Goal: Navigation & Orientation: Find specific page/section

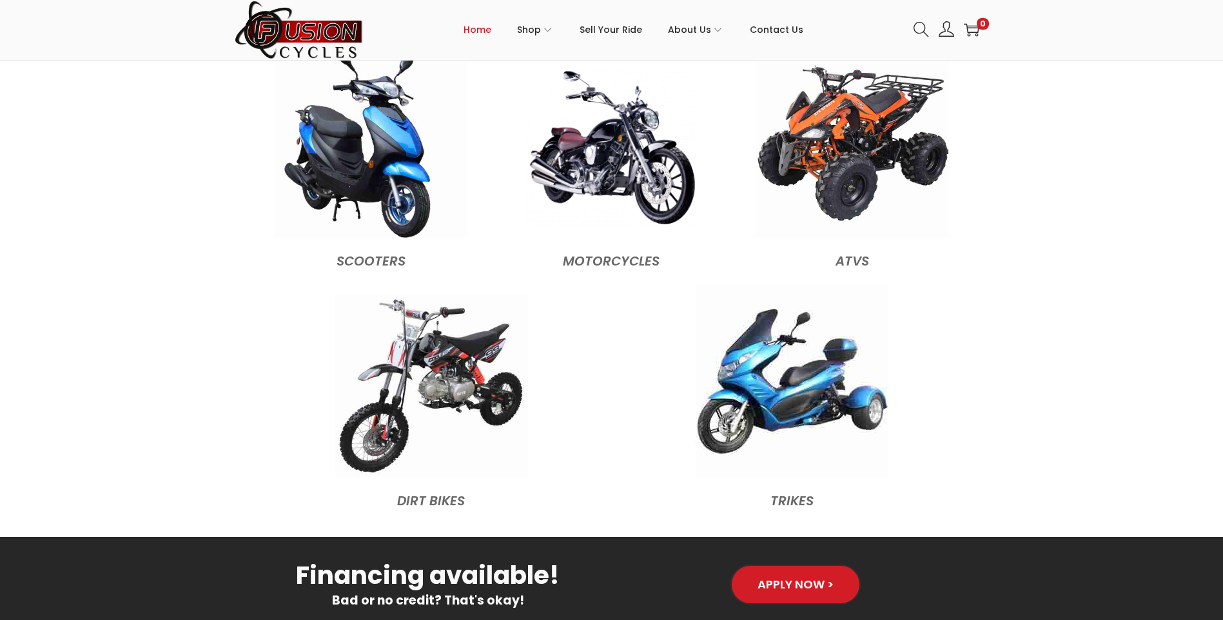
scroll to position [1353, 0]
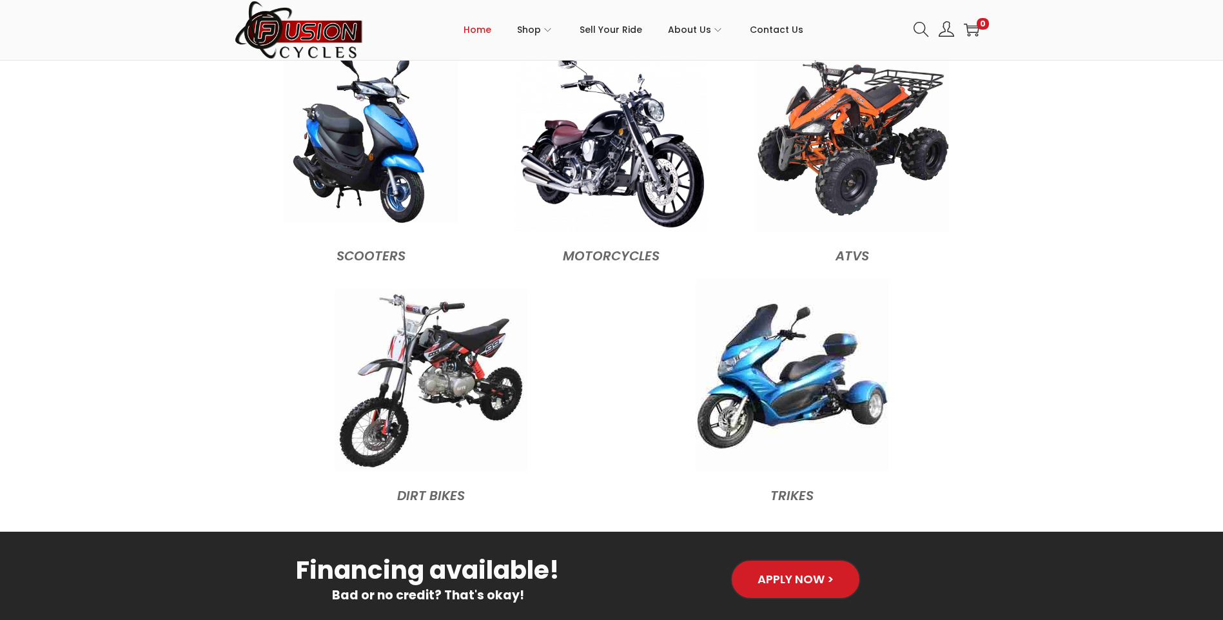
click at [376, 175] on img at bounding box center [371, 136] width 174 height 174
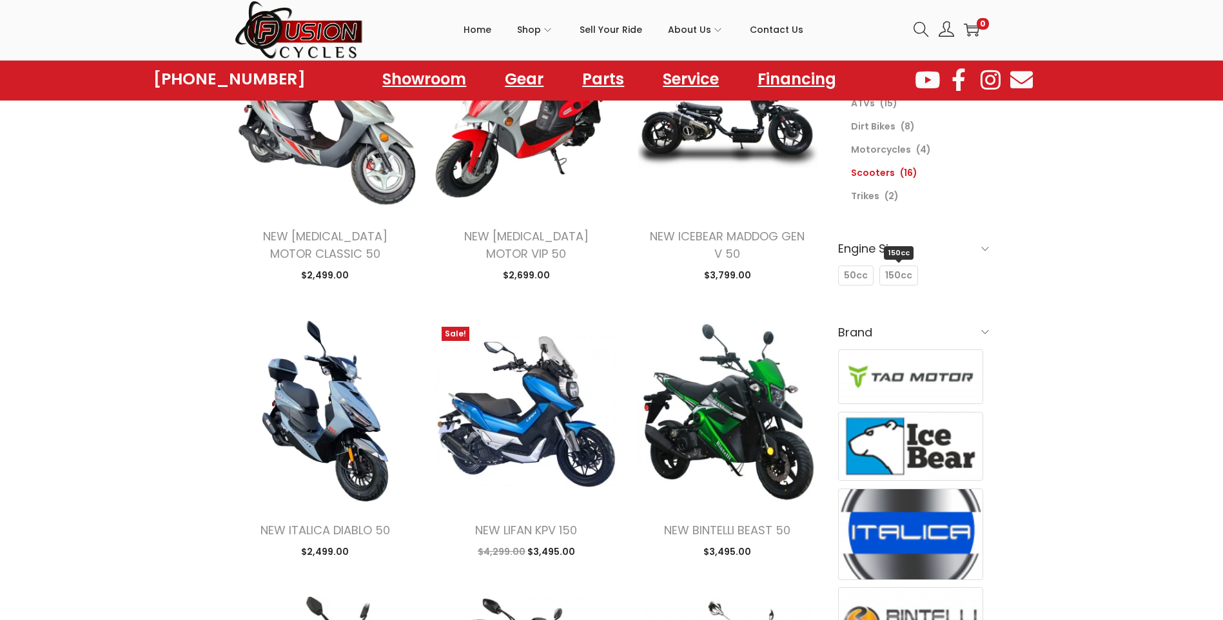
click at [898, 271] on span "150cc" at bounding box center [898, 276] width 27 height 14
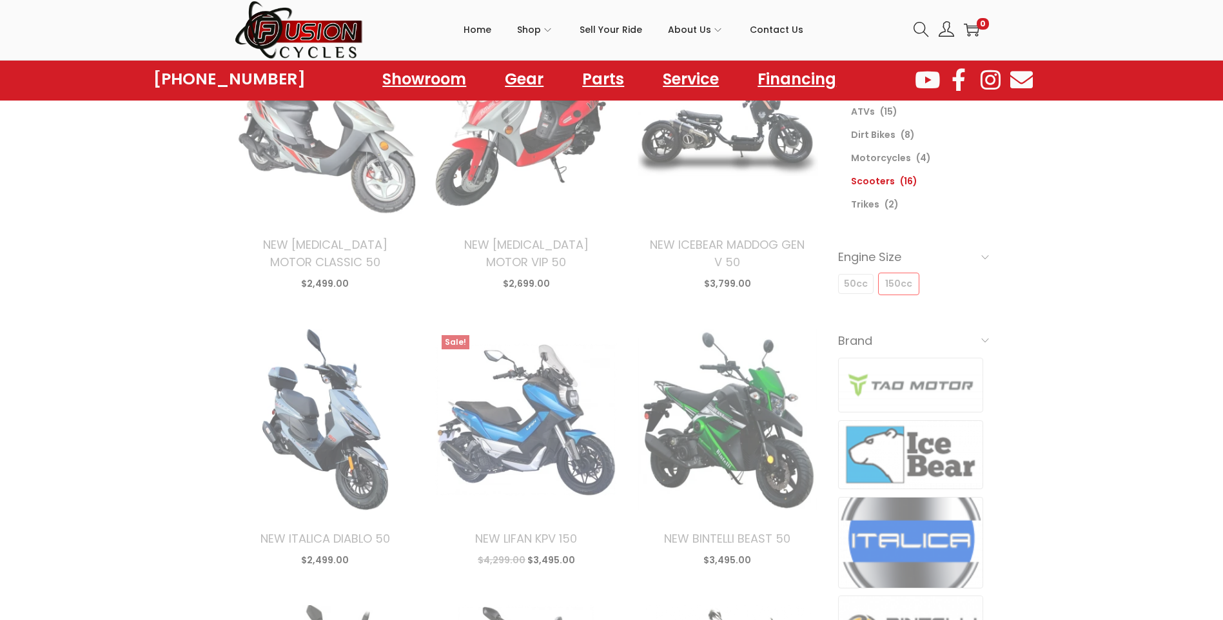
select select "date"
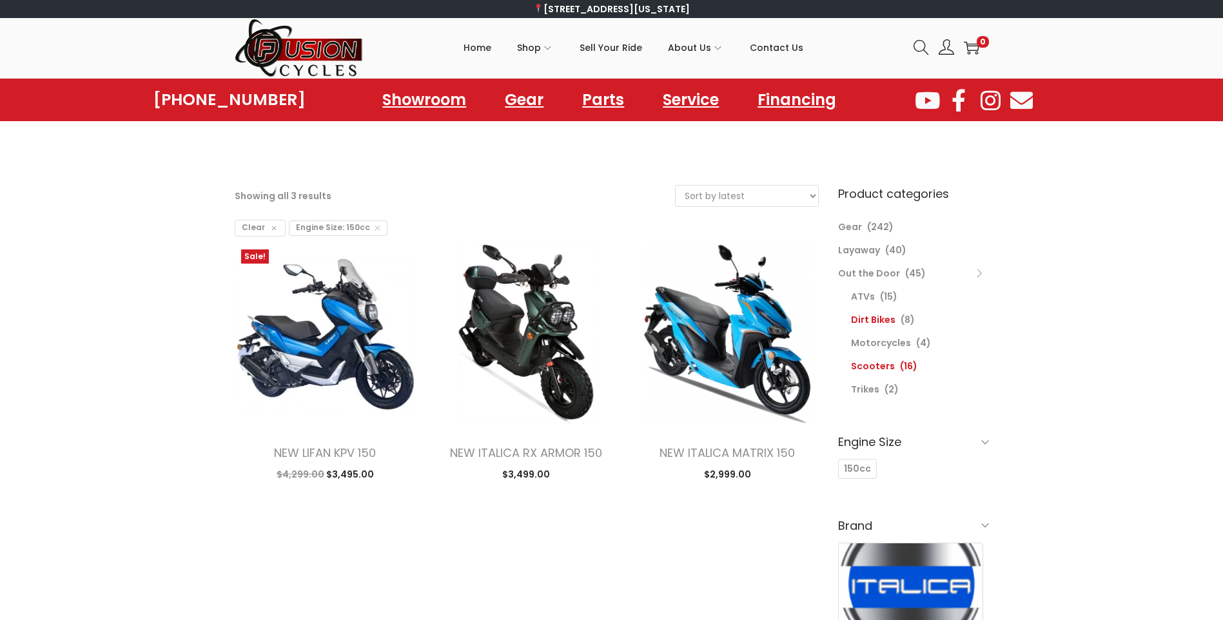
click at [868, 320] on link "Dirt Bikes" at bounding box center [873, 319] width 44 height 13
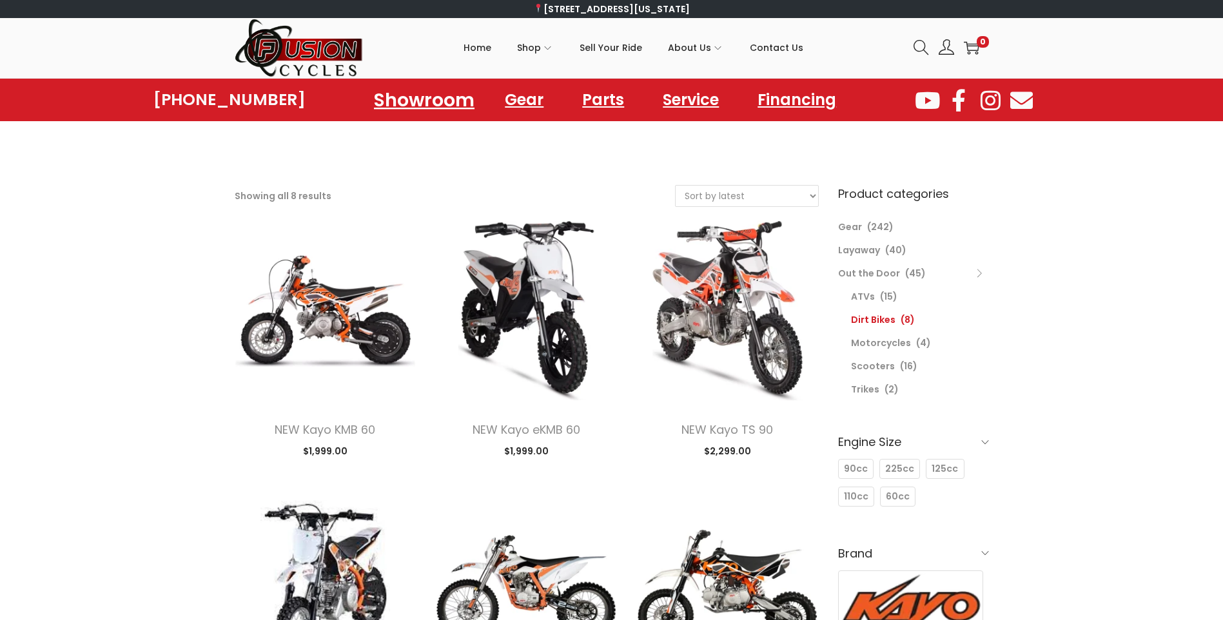
click at [451, 110] on link "Showroom" at bounding box center [423, 99] width 131 height 35
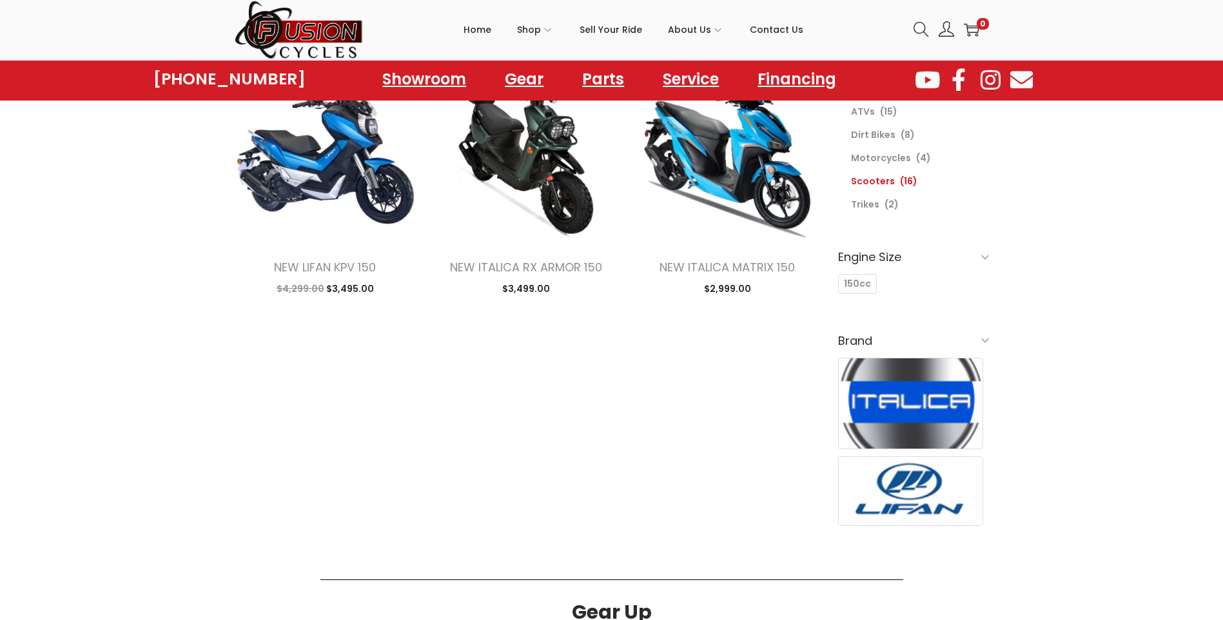
scroll to position [193, 0]
